Goal: Task Accomplishment & Management: Use online tool/utility

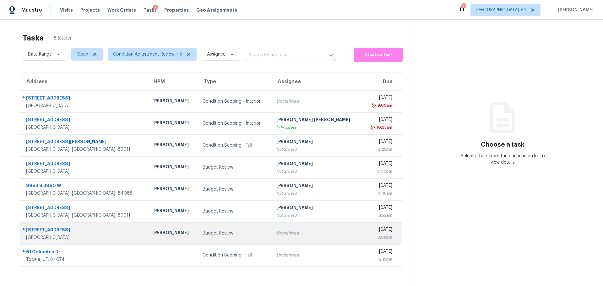
click at [223, 234] on div "Budget Review" at bounding box center [234, 233] width 64 height 6
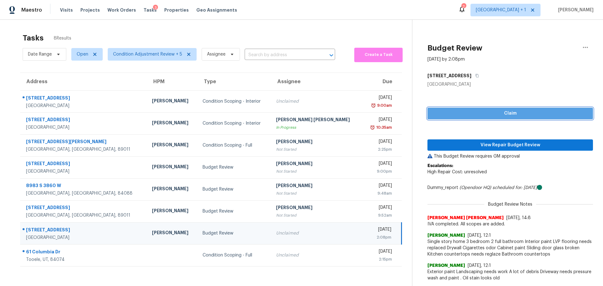
click at [447, 112] on span "Claim" at bounding box center [509, 114] width 155 height 8
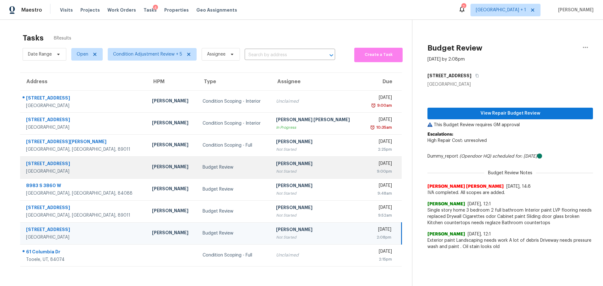
click at [225, 171] on td "Budget Review" at bounding box center [234, 167] width 74 height 22
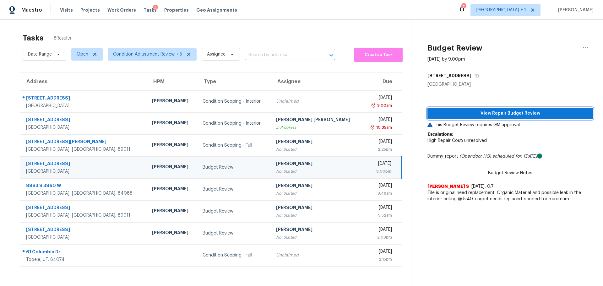
click at [502, 112] on span "View Repair Budget Review" at bounding box center [509, 114] width 155 height 8
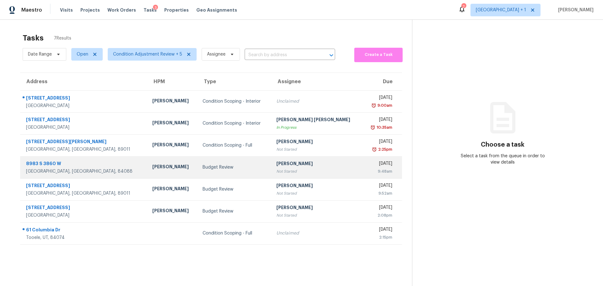
click at [86, 169] on div "[GEOGRAPHIC_DATA], [GEOGRAPHIC_DATA], 84088" at bounding box center [84, 171] width 116 height 6
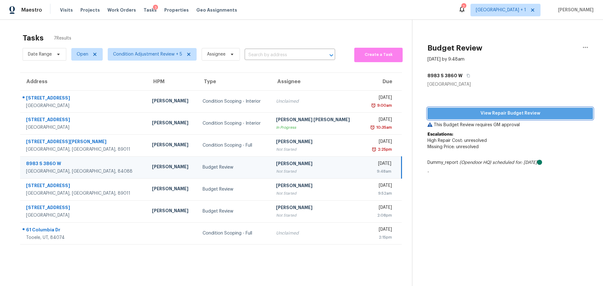
click at [468, 114] on span "View Repair Budget Review" at bounding box center [509, 114] width 155 height 8
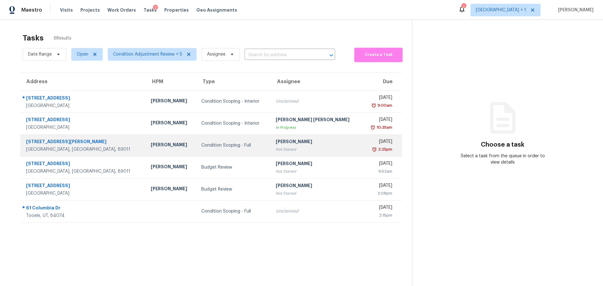
click at [146, 151] on td "[PERSON_NAME]" at bounding box center [171, 145] width 51 height 22
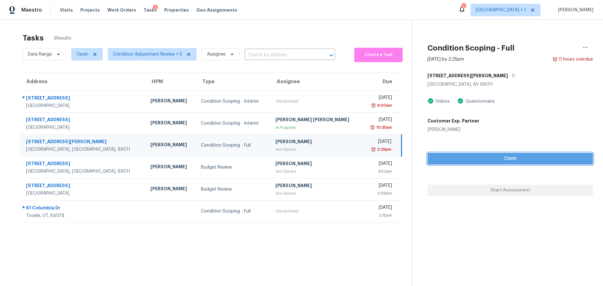
click at [480, 155] on span "Claim" at bounding box center [509, 159] width 155 height 8
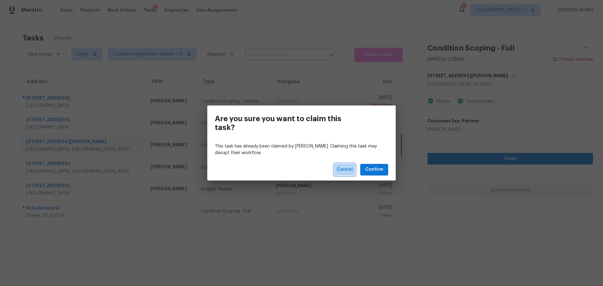
click at [342, 168] on span "Cancel" at bounding box center [344, 170] width 16 height 8
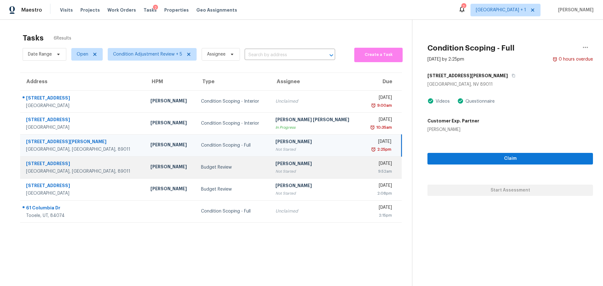
click at [150, 169] on div "[PERSON_NAME]" at bounding box center [170, 167] width 40 height 8
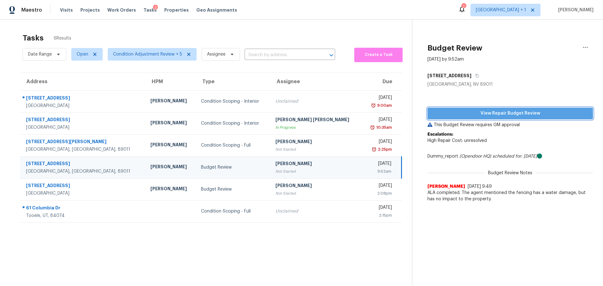
click at [468, 115] on span "View Repair Budget Review" at bounding box center [509, 114] width 155 height 8
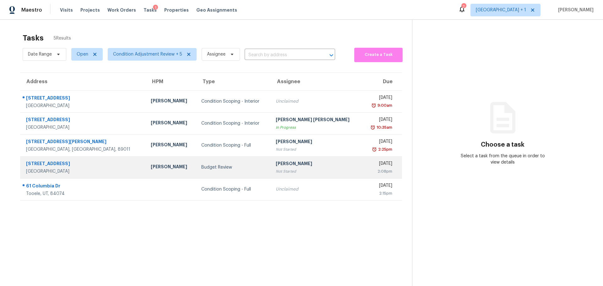
click at [73, 167] on div "[STREET_ADDRESS]" at bounding box center [83, 164] width 115 height 8
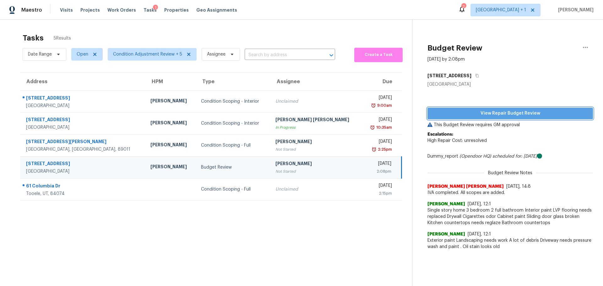
click at [493, 111] on span "View Repair Budget Review" at bounding box center [509, 114] width 155 height 8
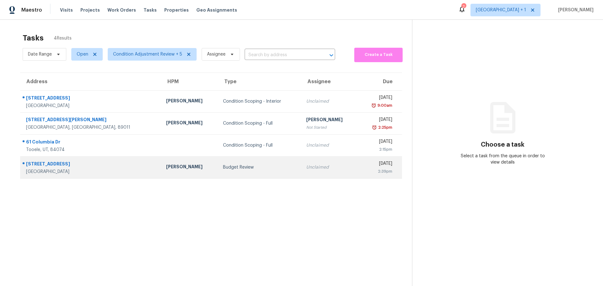
click at [89, 165] on div "[STREET_ADDRESS]" at bounding box center [91, 165] width 130 height 8
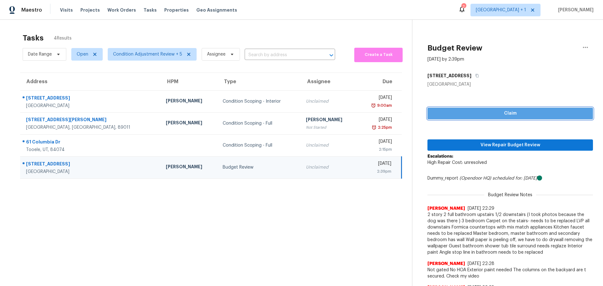
click at [485, 115] on span "Claim" at bounding box center [509, 114] width 155 height 8
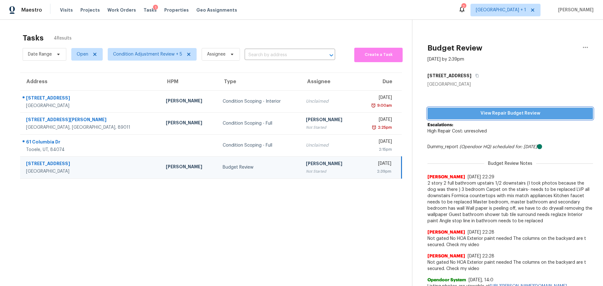
click at [499, 114] on span "View Repair Budget Review" at bounding box center [509, 114] width 155 height 8
